Goal: Transaction & Acquisition: Purchase product/service

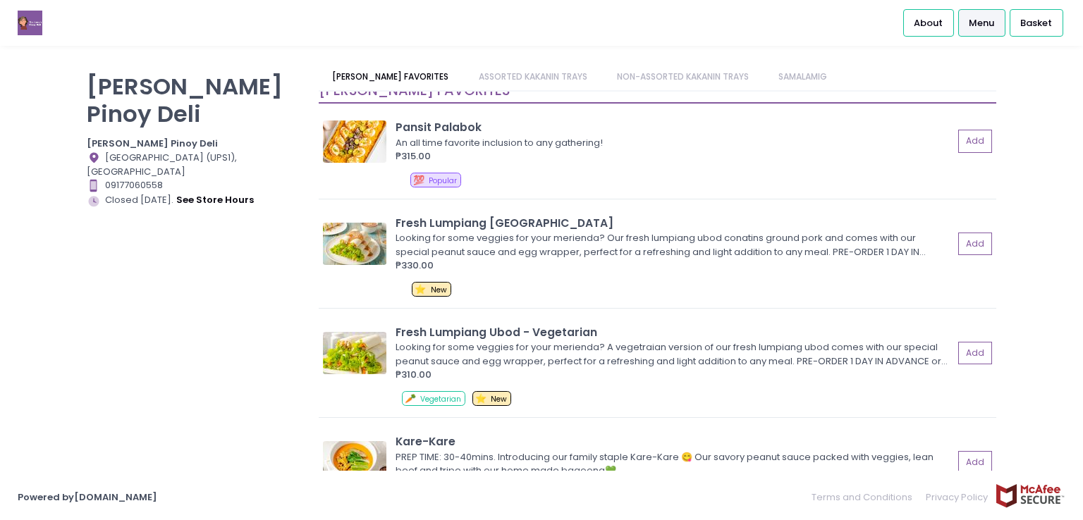
scroll to position [11, 0]
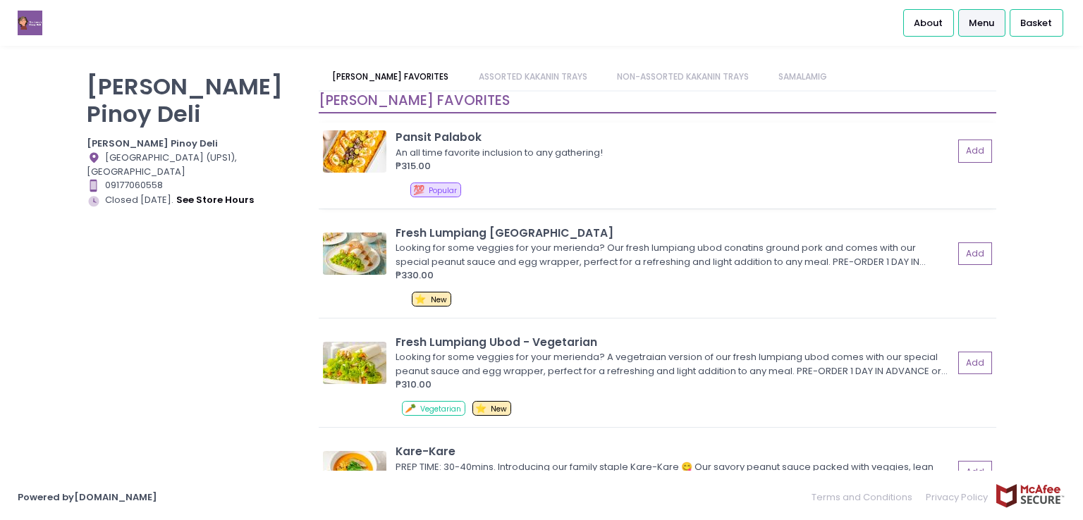
click at [745, 129] on div "Pansit Palabok" at bounding box center [675, 137] width 558 height 16
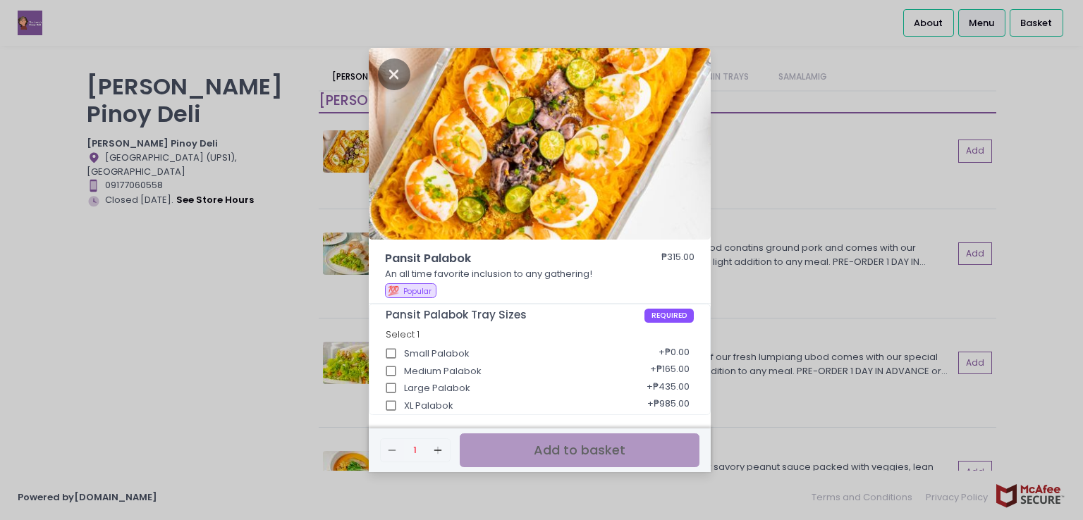
click at [1073, 258] on div "Pansit Palabok ₱315.00 An all time favorite inclusion to any gathering! 💯 Popul…" at bounding box center [541, 260] width 1083 height 520
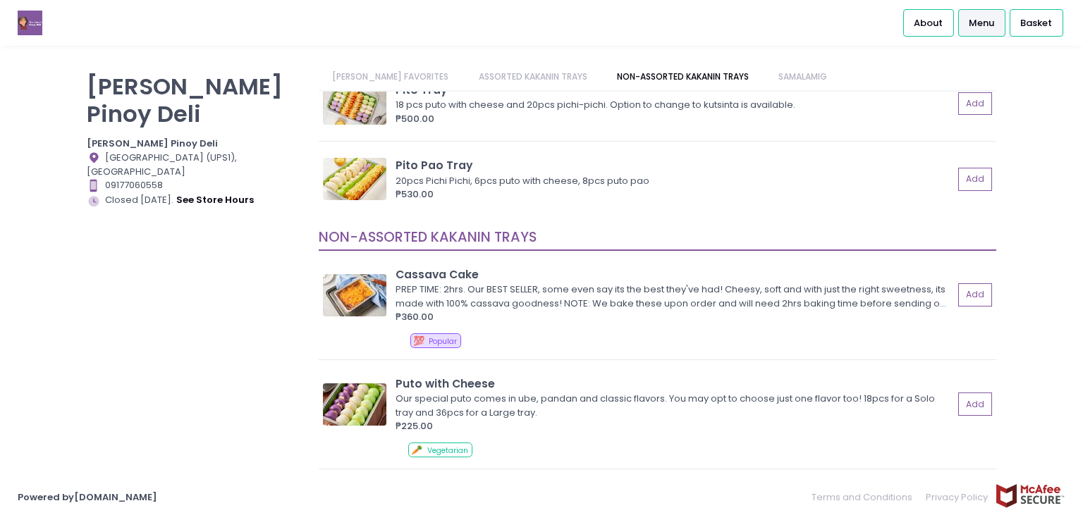
scroll to position [1083, 0]
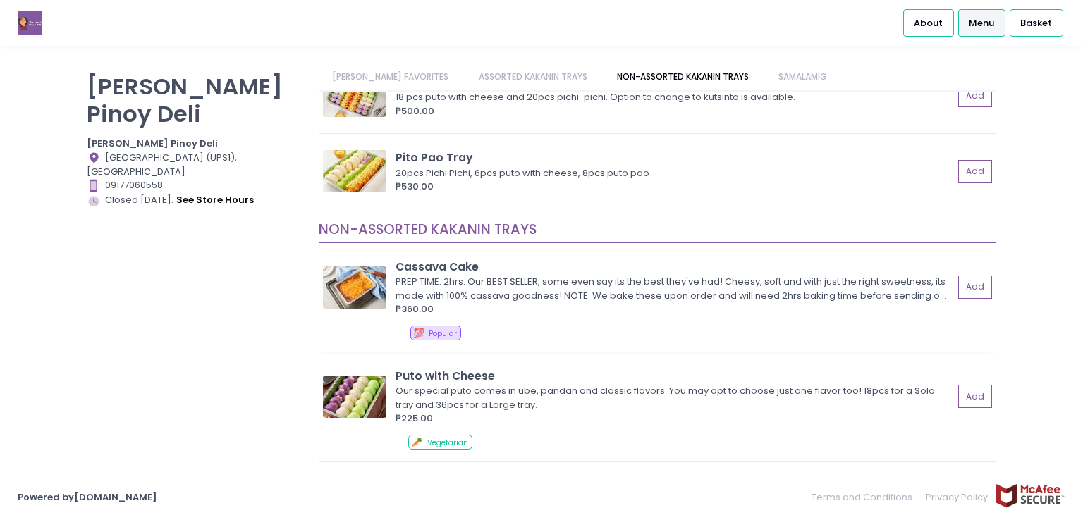
click at [829, 286] on div "PREP TIME: 2hrs. Our BEST SELLER, some even say its the best they've had! Chees…" at bounding box center [673, 289] width 554 height 28
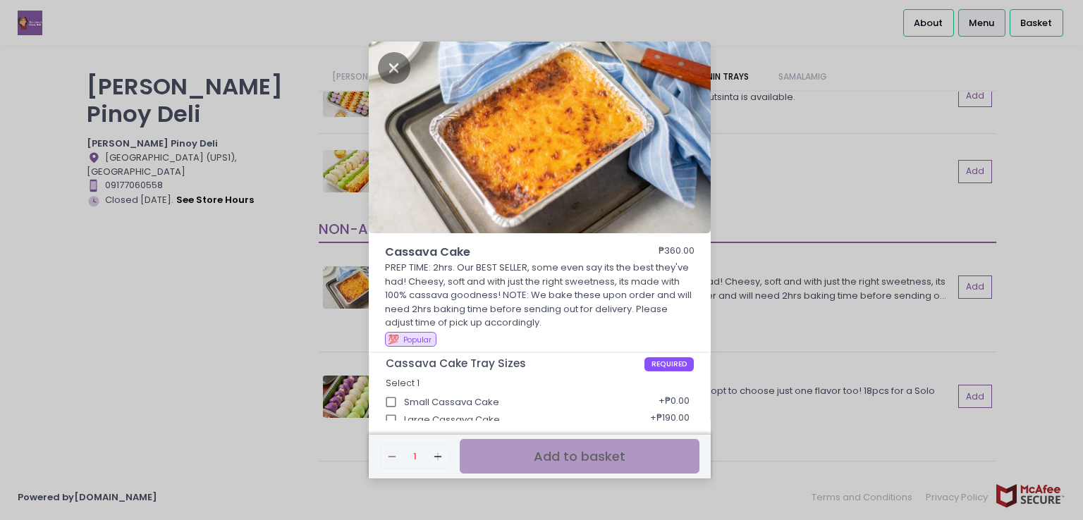
click at [550, 403] on div "Small Cassava Cake + ₱0.00" at bounding box center [540, 398] width 309 height 18
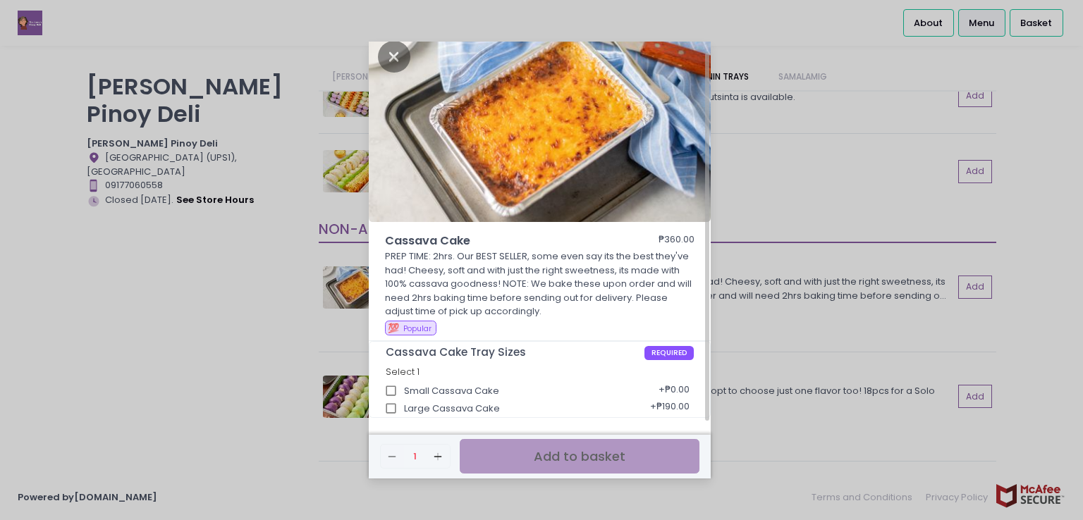
click at [387, 407] on input "Large Cassava Cake" at bounding box center [391, 409] width 27 height 27
checkbox input "true"
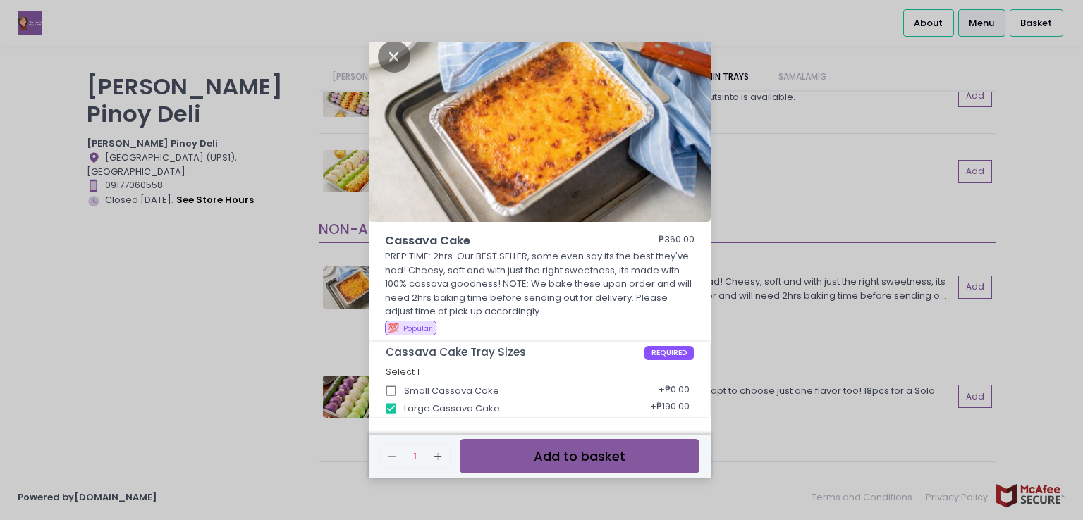
click at [513, 469] on button "Add to basket" at bounding box center [580, 456] width 240 height 35
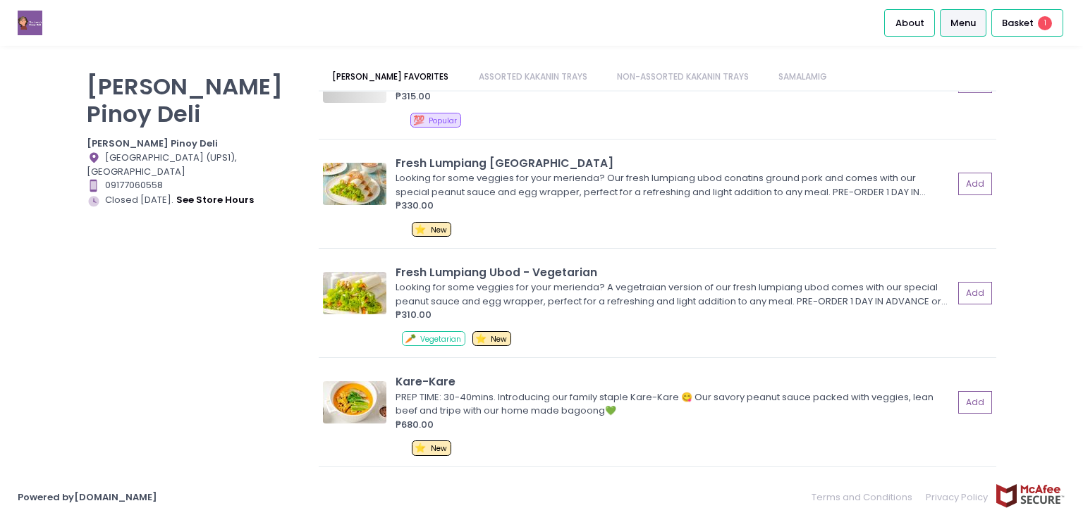
scroll to position [0, 0]
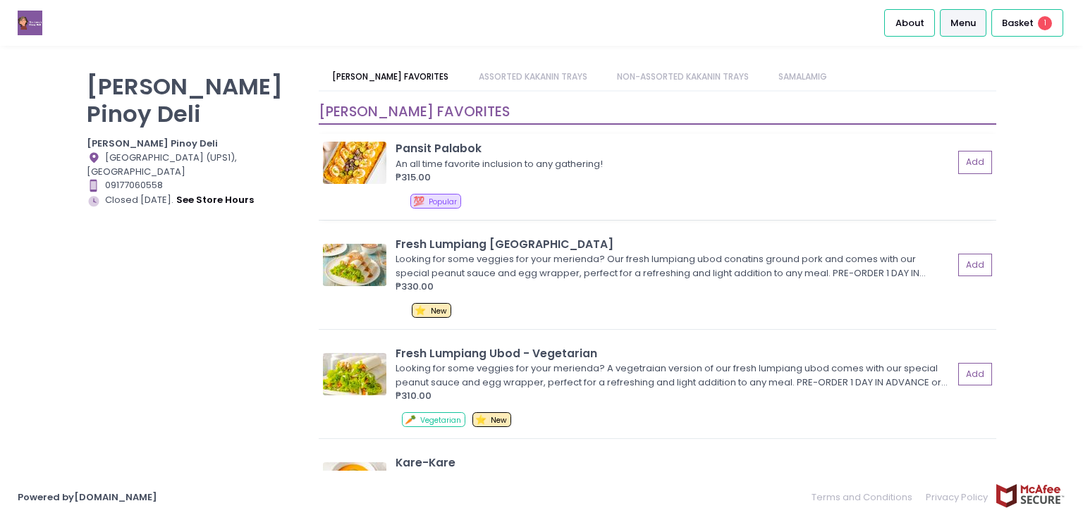
click at [774, 166] on div "An all time favorite inclusion to any gathering!" at bounding box center [673, 164] width 554 height 14
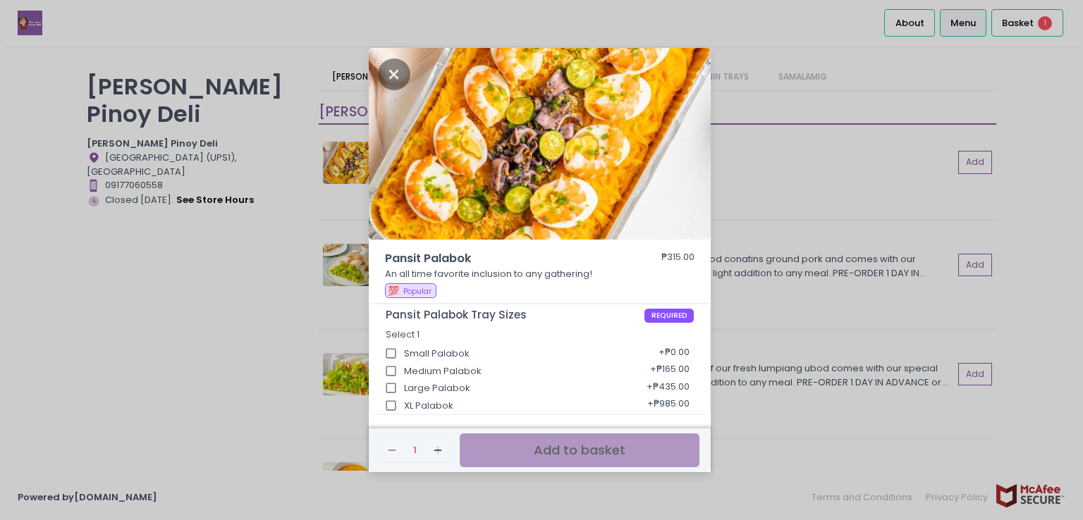
click at [389, 389] on input "Large Palabok" at bounding box center [391, 388] width 27 height 27
checkbox input "true"
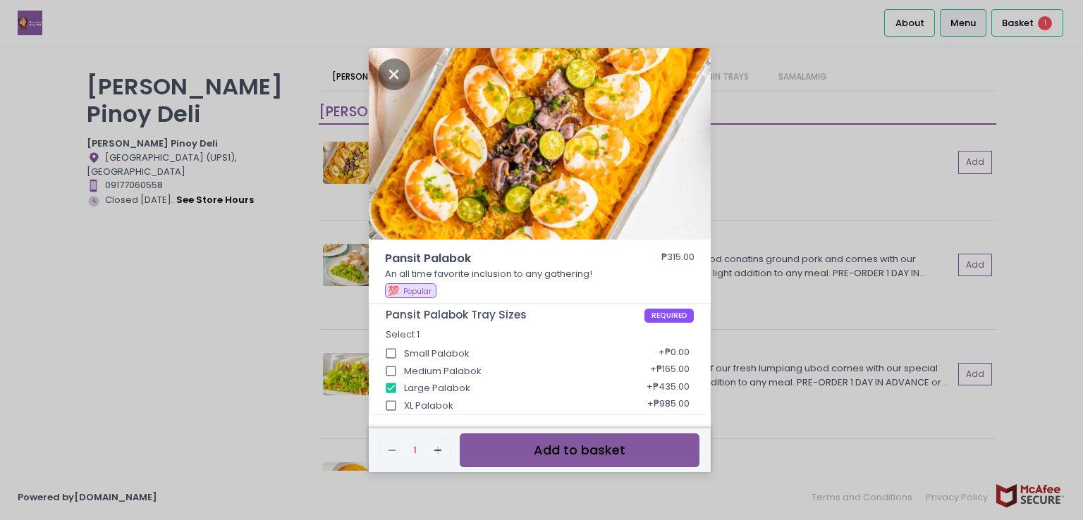
click at [585, 444] on button "Add to basket" at bounding box center [580, 451] width 240 height 35
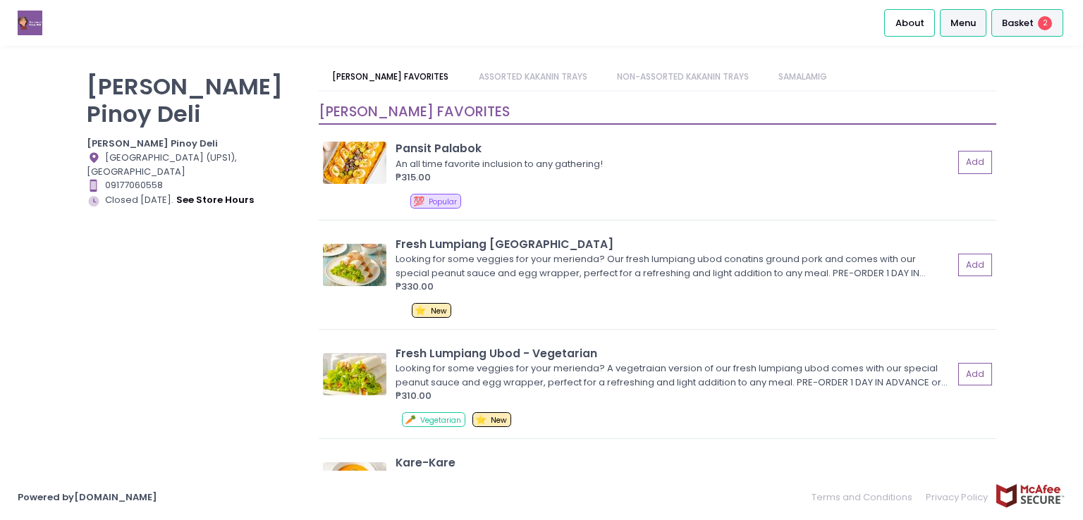
click at [1019, 25] on span "Basket" at bounding box center [1018, 23] width 32 height 14
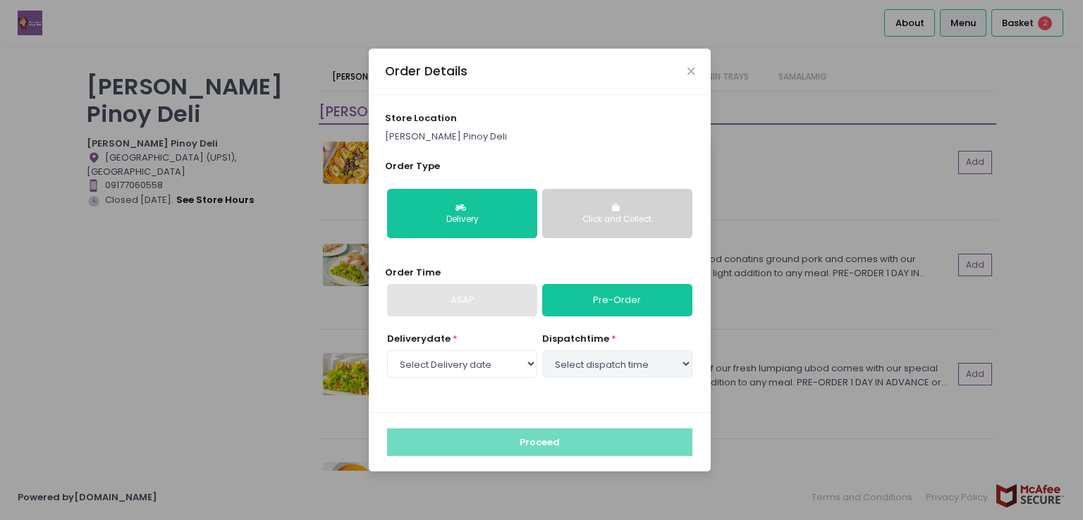
click at [1064, 305] on div "Order Details store location [PERSON_NAME] Pinoy Deli Order Type Delivery Click…" at bounding box center [541, 260] width 1083 height 520
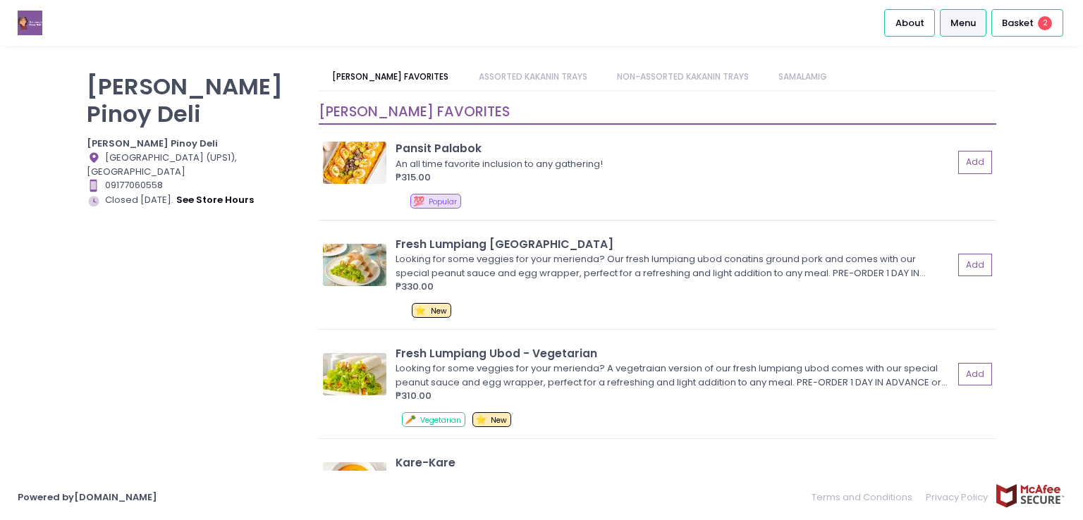
click at [810, 160] on div "An all time favorite inclusion to any gathering!" at bounding box center [673, 164] width 554 height 14
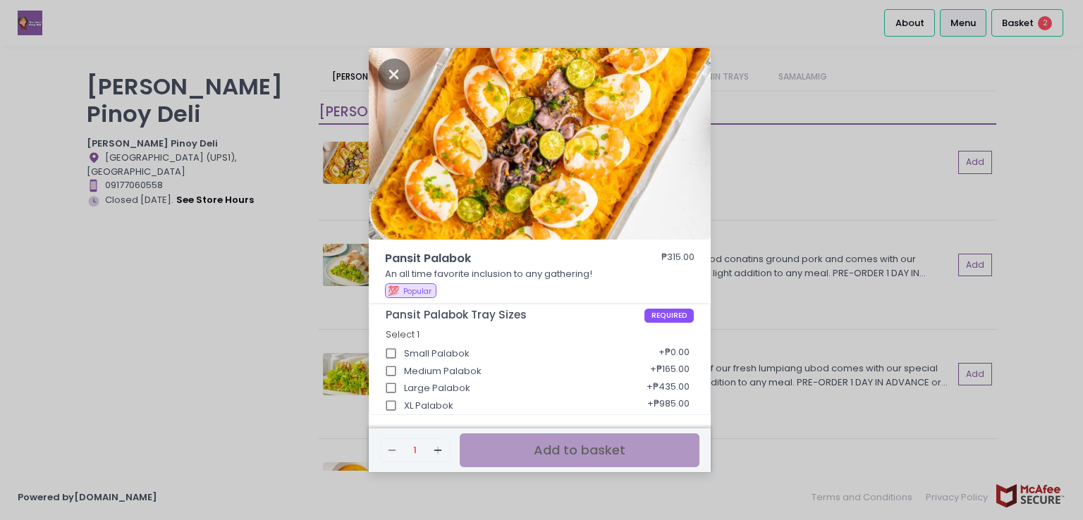
click at [702, 288] on div "Pansit Palabok ₱315.00 An all time favorite inclusion to any gathering! 💯 Popul…" at bounding box center [540, 277] width 342 height 54
click at [1055, 209] on div "Pansit Palabok ₱315.00 An all time favorite inclusion to any gathering! 💯 Popul…" at bounding box center [541, 260] width 1083 height 520
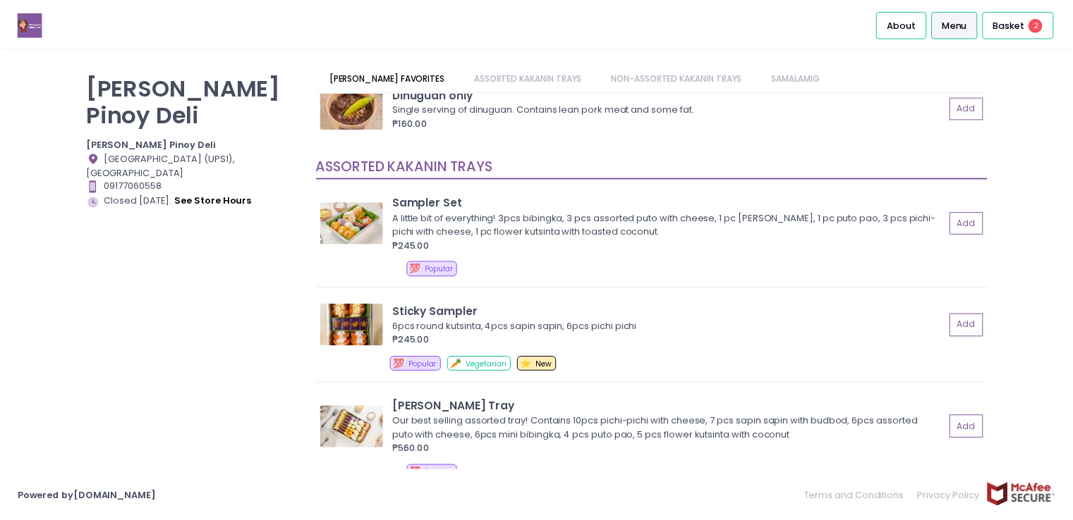
scroll to position [544, 0]
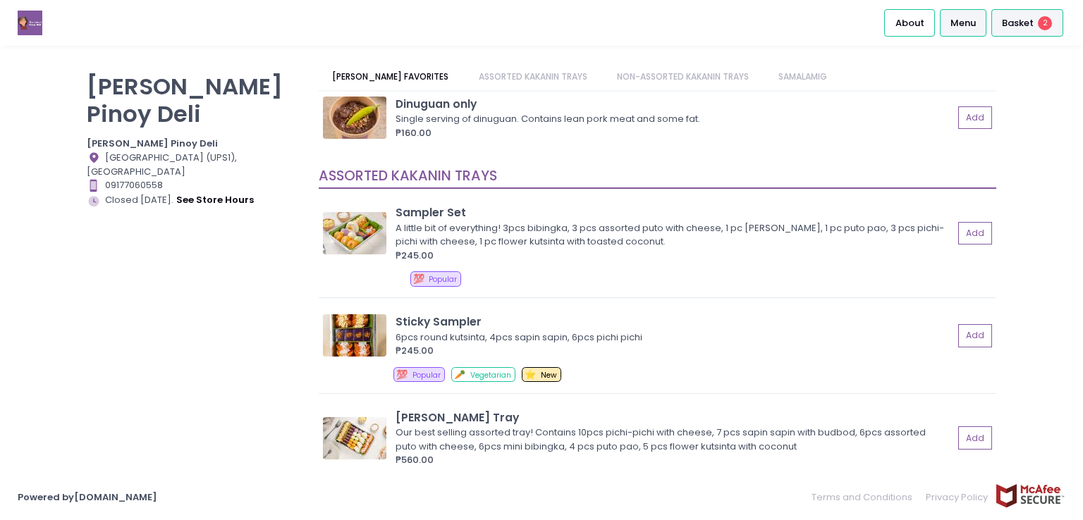
click at [1015, 23] on span "Basket" at bounding box center [1018, 23] width 32 height 14
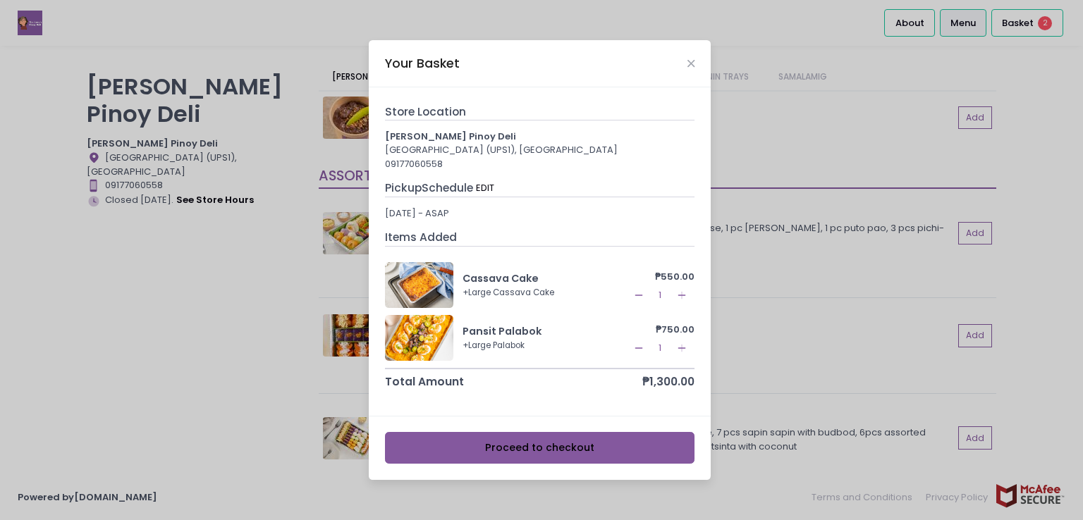
click at [590, 442] on button "Proceed to checkout" at bounding box center [540, 448] width 310 height 32
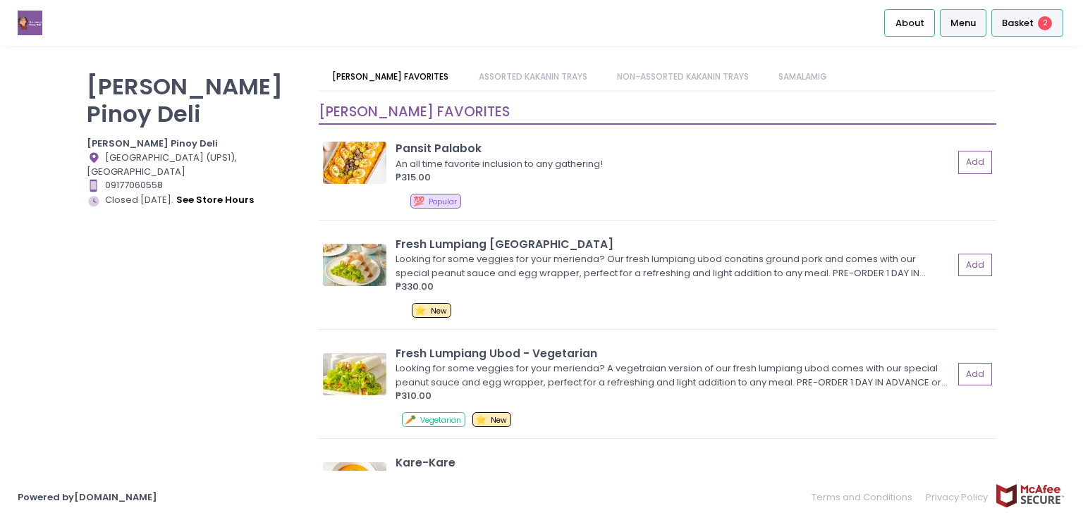
click at [1019, 28] on span "Basket" at bounding box center [1018, 23] width 32 height 14
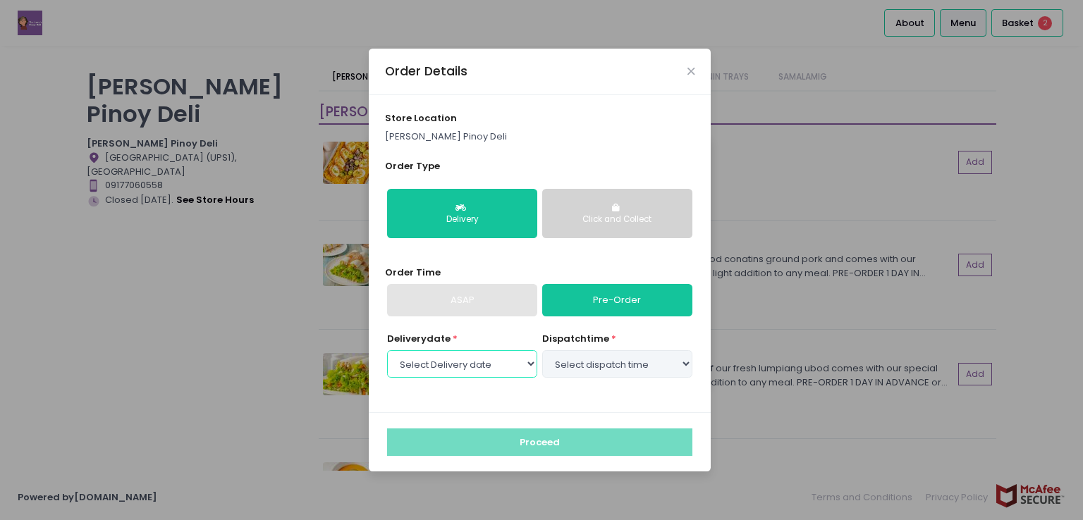
click at [481, 367] on select "Select Delivery date [DATE] [DATE] [DATE] [DATE] [DATE]" at bounding box center [462, 364] width 150 height 27
click at [1064, 312] on div "Order Details store location [PERSON_NAME] Pinoy Deli Order Type Delivery Click…" at bounding box center [541, 260] width 1083 height 520
